Goal: Transaction & Acquisition: Purchase product/service

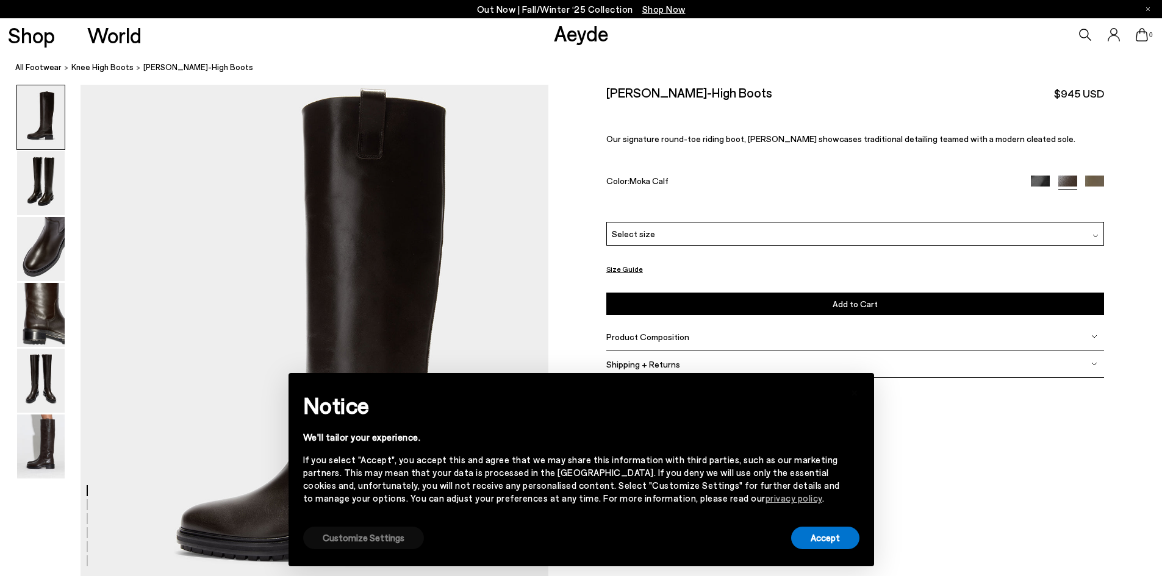
click at [395, 545] on button "Customize Settings" at bounding box center [363, 538] width 121 height 23
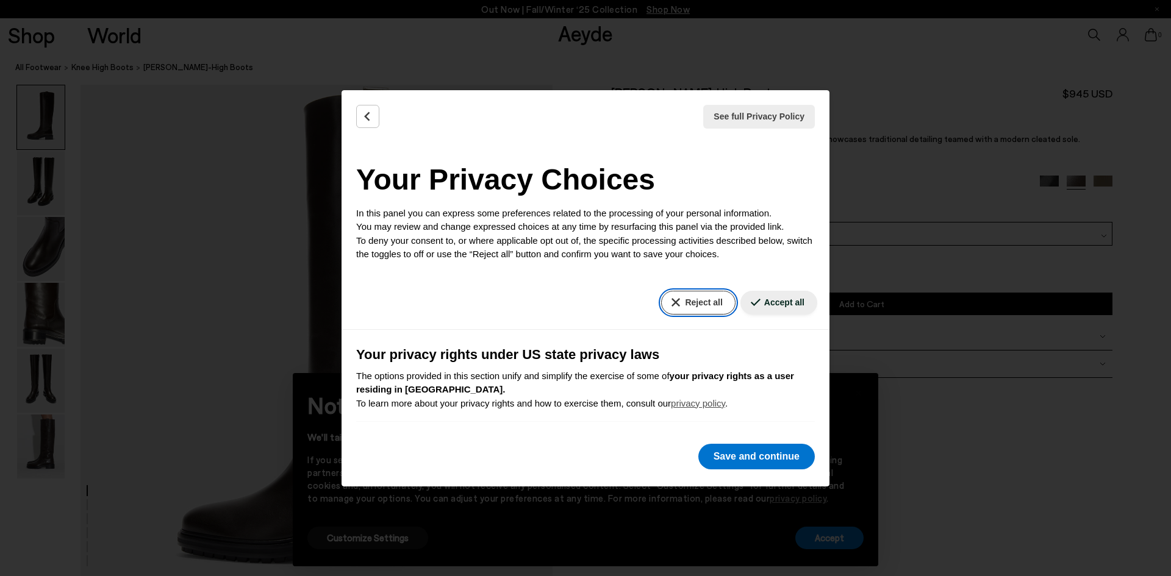
click at [686, 307] on button "Reject all" at bounding box center [698, 303] width 74 height 24
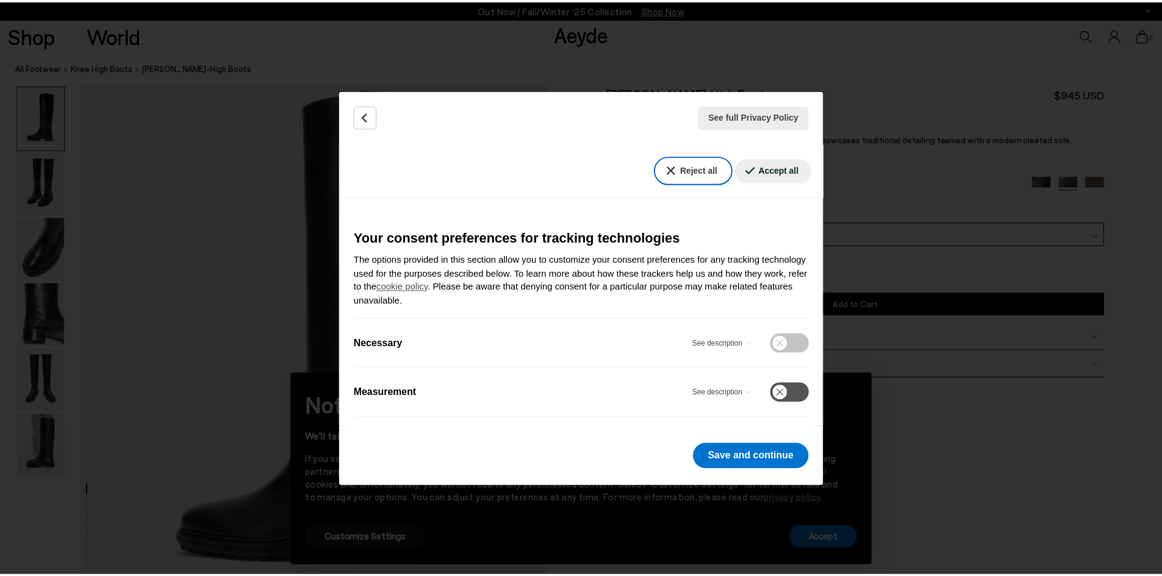
scroll to position [370, 0]
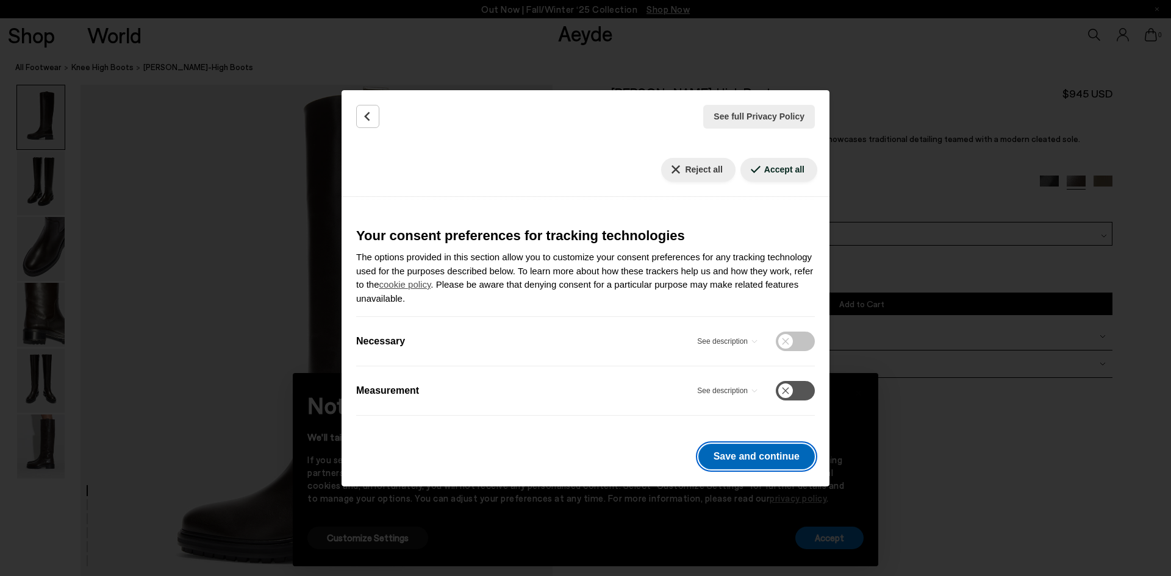
click at [759, 458] on button "Save and continue" at bounding box center [756, 457] width 117 height 26
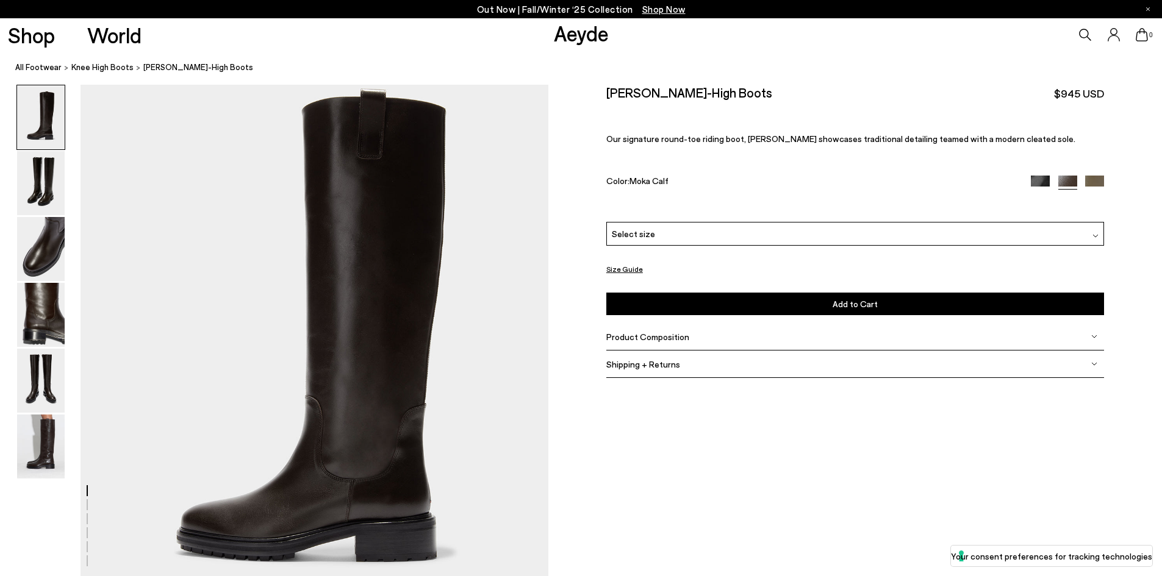
click at [1084, 179] on div at bounding box center [1067, 183] width 73 height 14
click at [1087, 178] on img at bounding box center [1094, 185] width 19 height 19
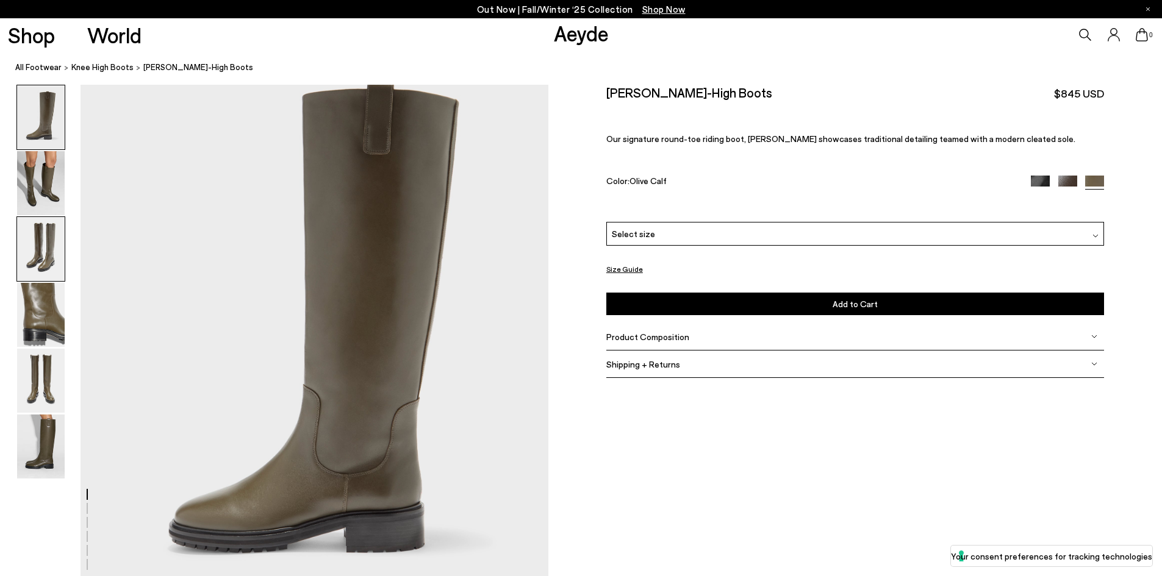
click at [47, 245] on img at bounding box center [41, 249] width 48 height 64
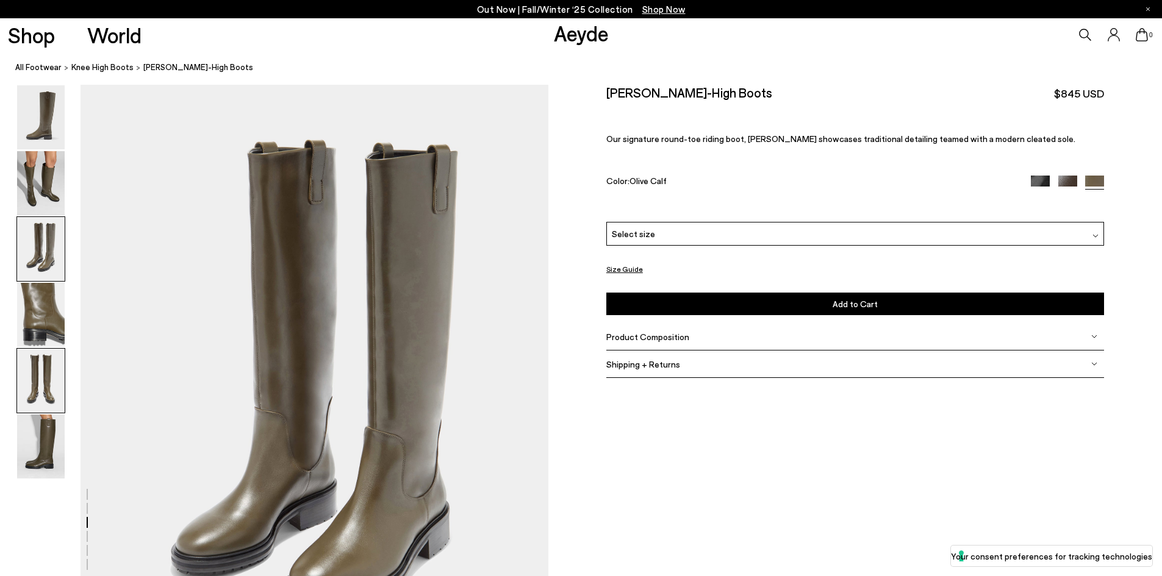
click at [23, 356] on img at bounding box center [41, 381] width 48 height 64
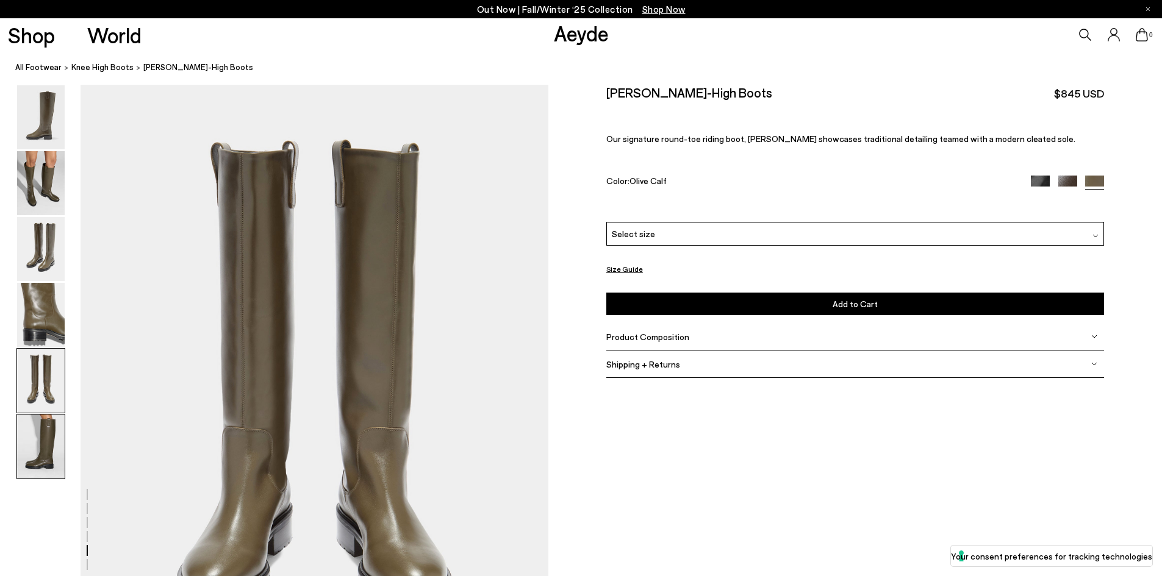
click at [48, 449] on img at bounding box center [41, 447] width 48 height 64
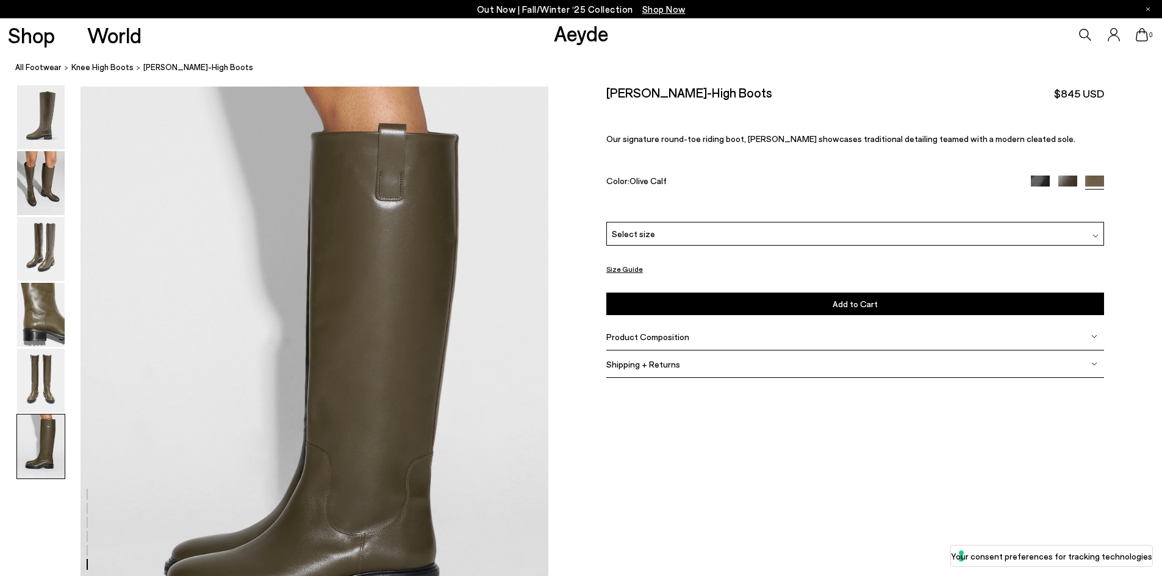
scroll to position [3028, 0]
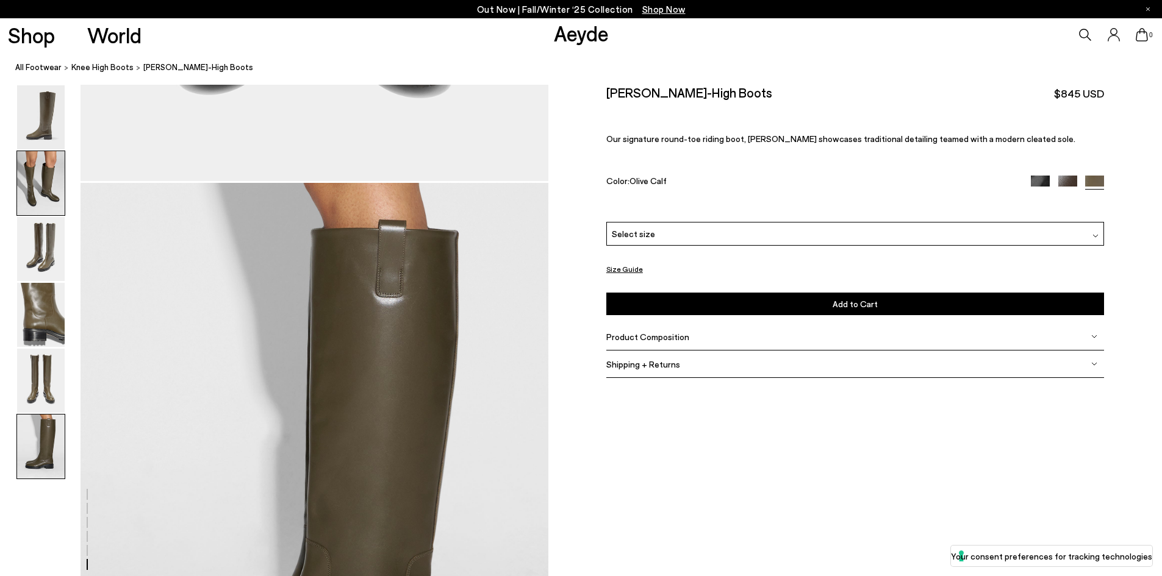
click at [26, 157] on img at bounding box center [41, 183] width 48 height 64
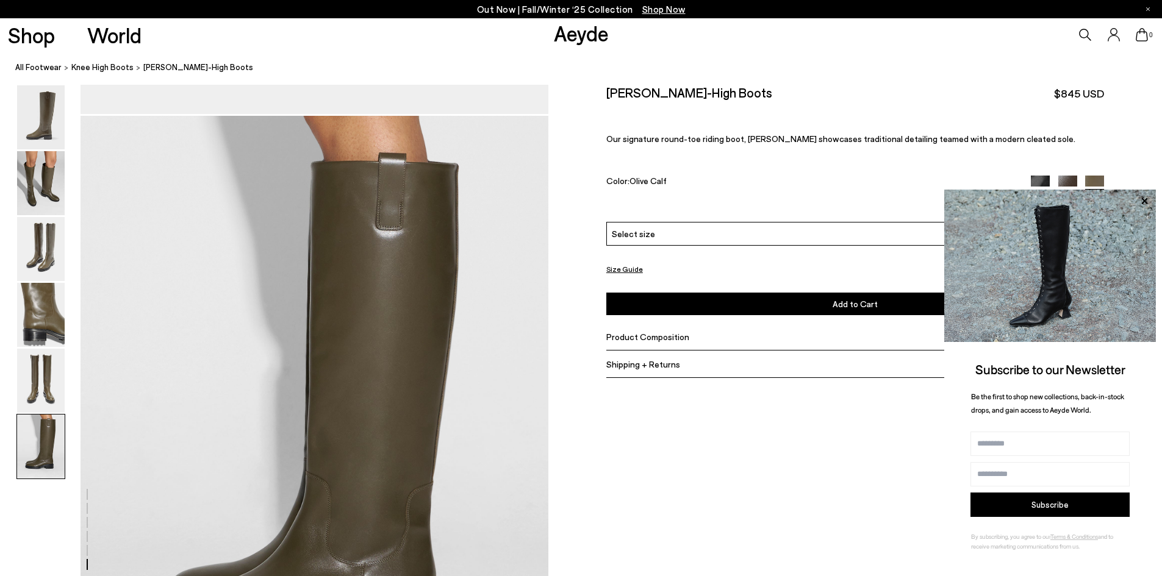
scroll to position [2700, 0]
